Goal: Information Seeking & Learning: Learn about a topic

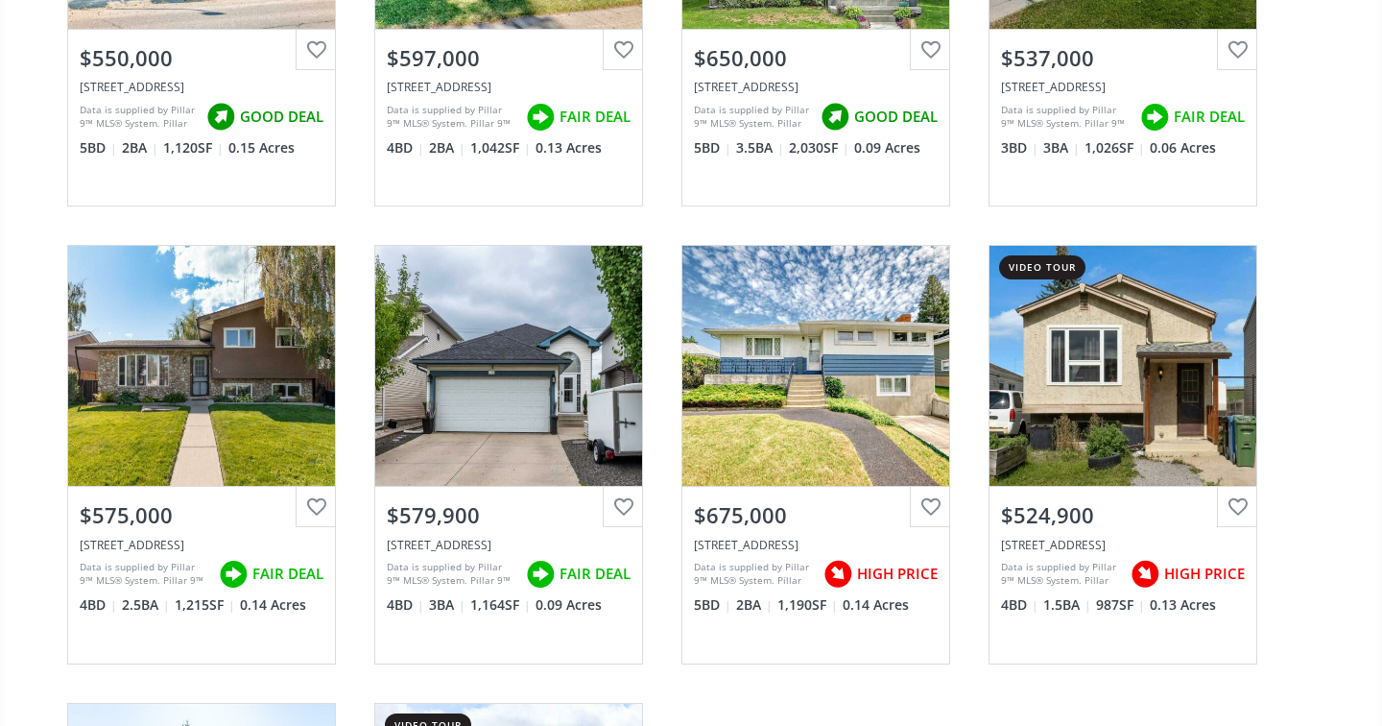
scroll to position [499, 0]
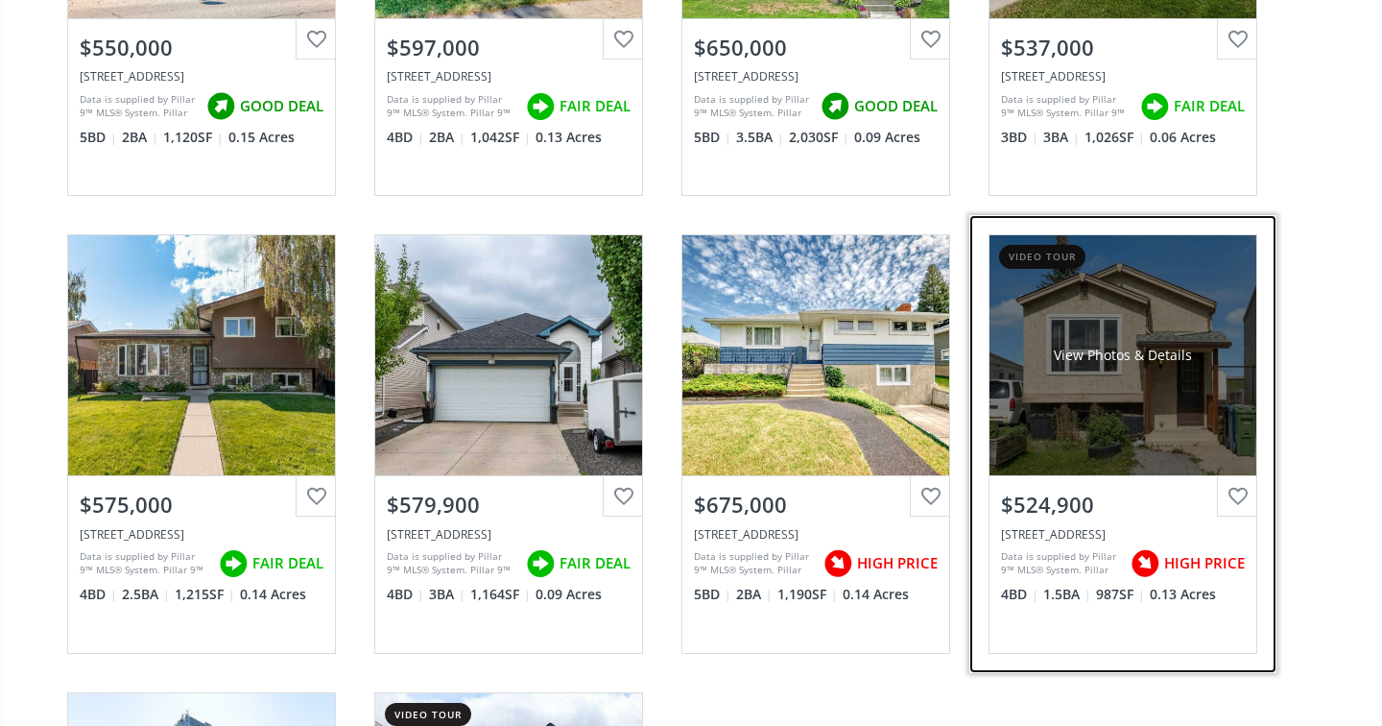
click at [1079, 426] on div "View Photos & Details" at bounding box center [1123, 355] width 267 height 240
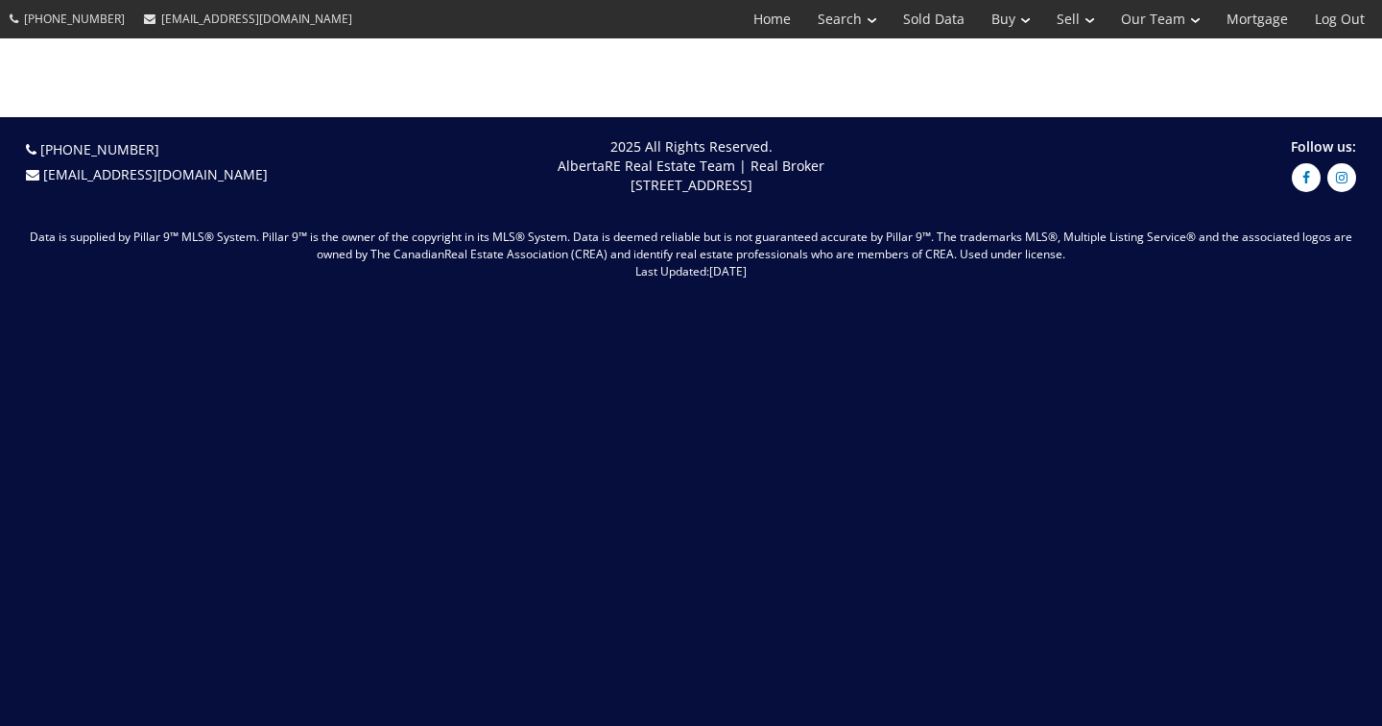
click at [1079, 426] on div "(587) 819-0007 info@AlbertaRE.com 2025 All Rights Reserved. AlbertaRE Real Esta…" at bounding box center [691, 421] width 1382 height 609
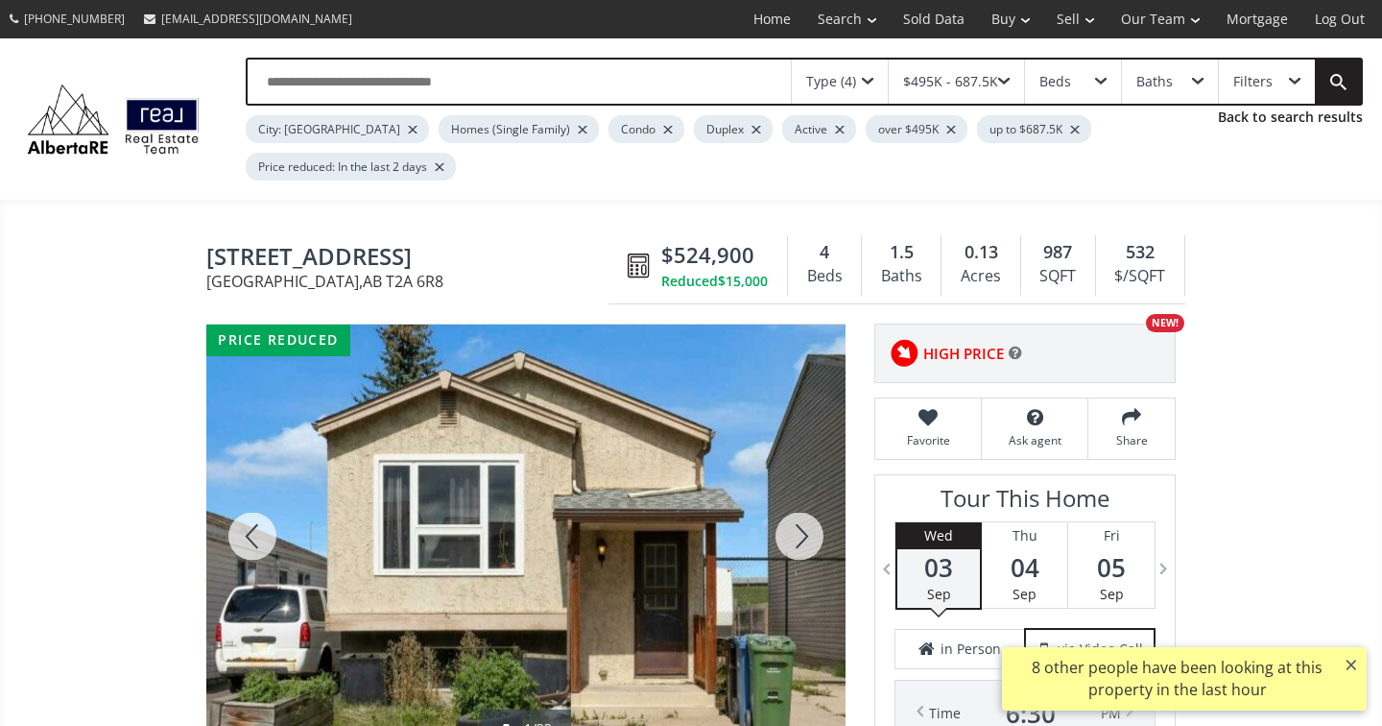
click at [804, 533] on div at bounding box center [799, 535] width 92 height 423
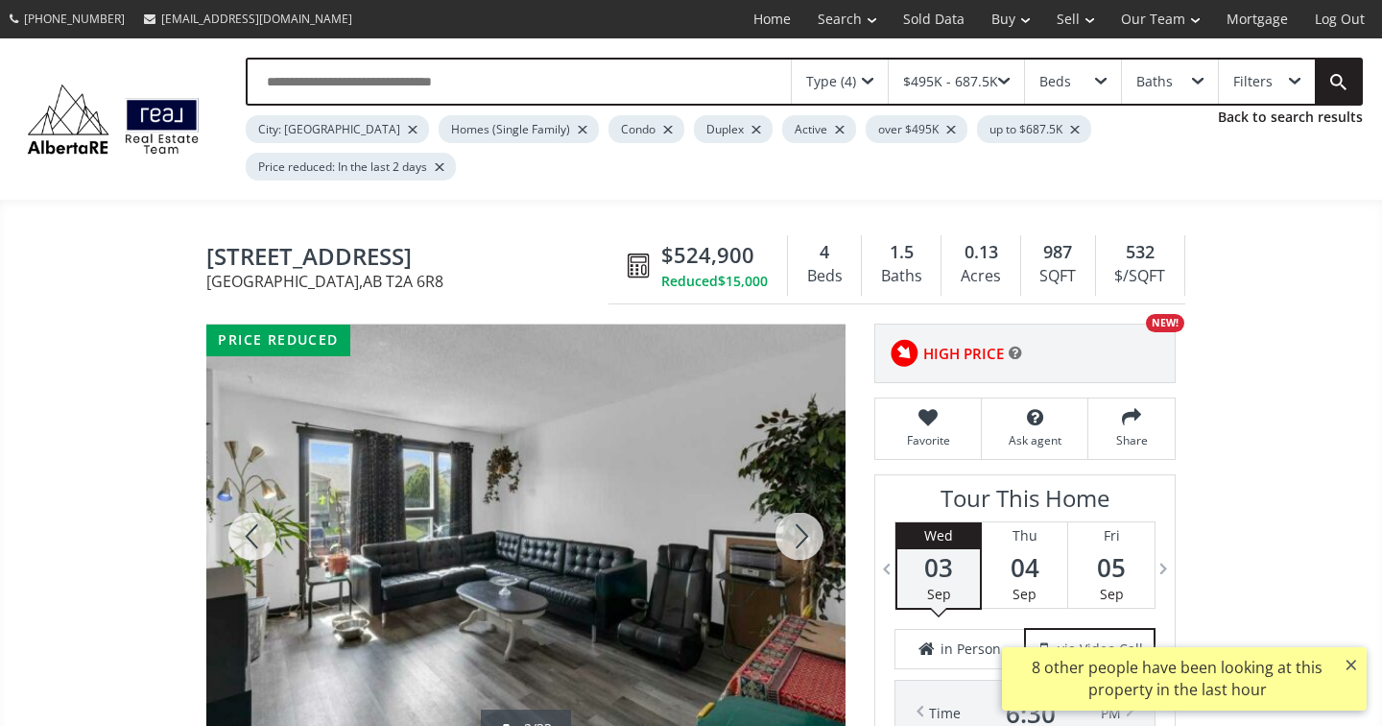
click at [804, 533] on div at bounding box center [799, 535] width 92 height 423
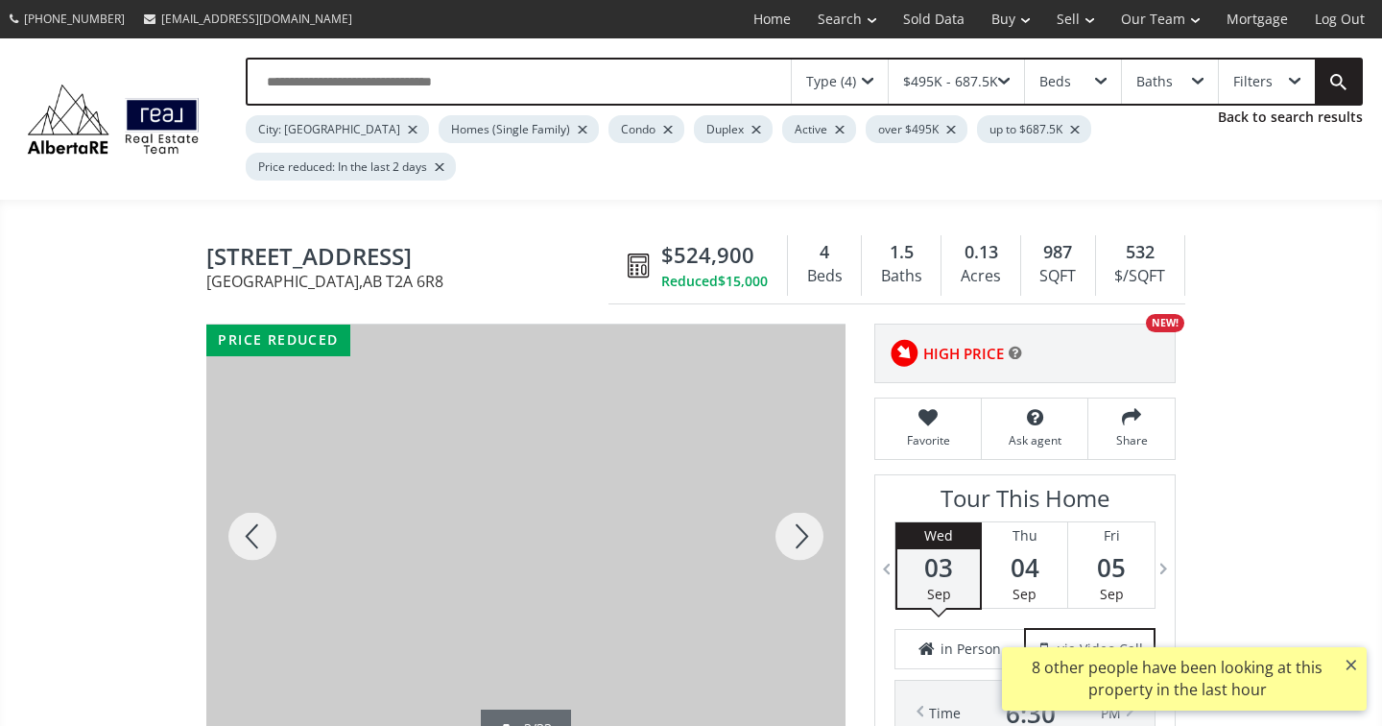
click at [804, 533] on div at bounding box center [799, 535] width 92 height 423
click at [804, 534] on div at bounding box center [799, 535] width 92 height 423
click at [804, 535] on div at bounding box center [799, 535] width 92 height 423
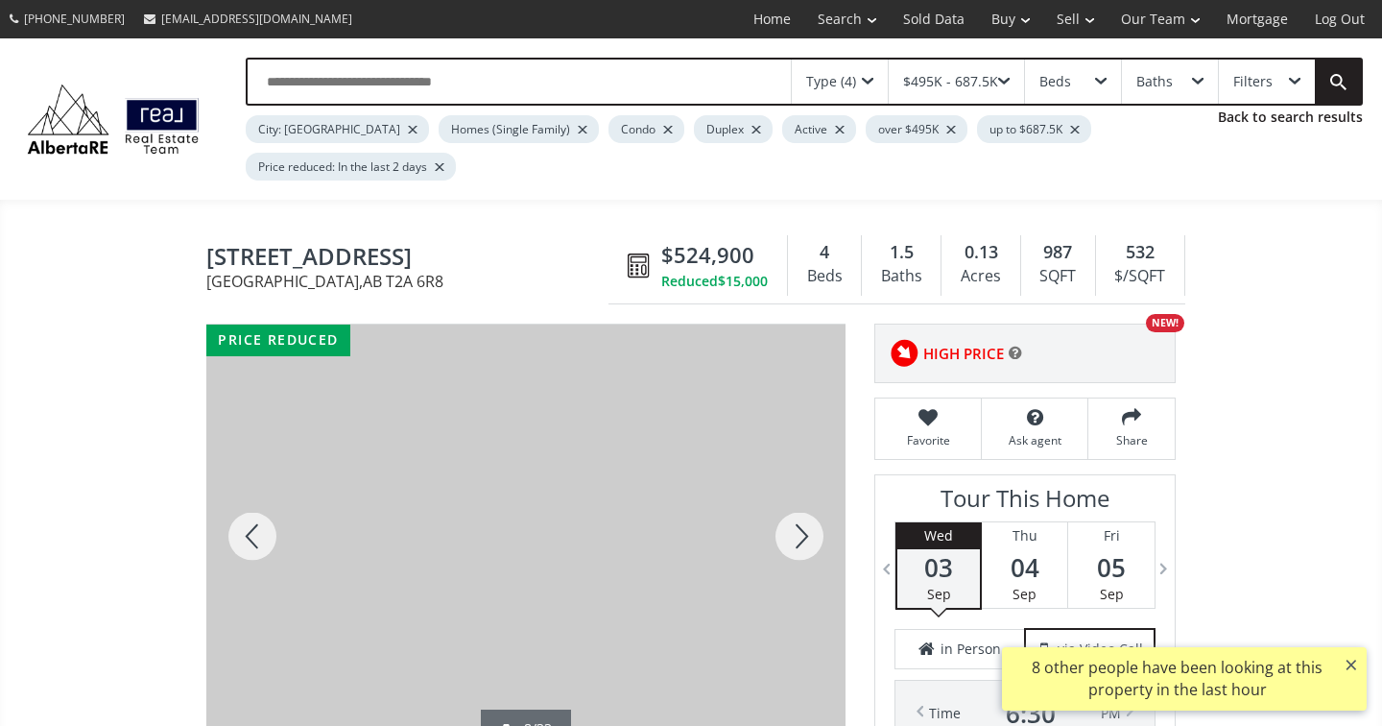
click at [804, 535] on div at bounding box center [799, 535] width 92 height 423
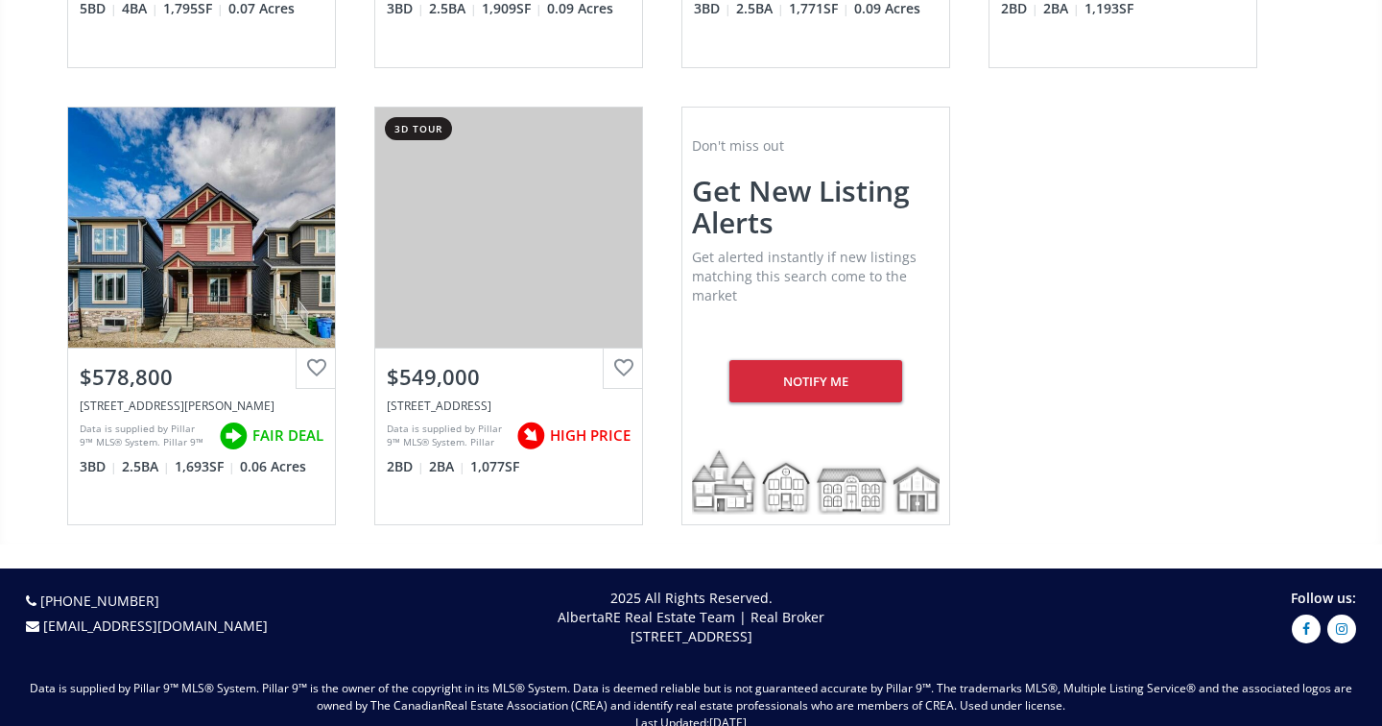
scroll to position [5221, 0]
